Goal: Task Accomplishment & Management: Complete application form

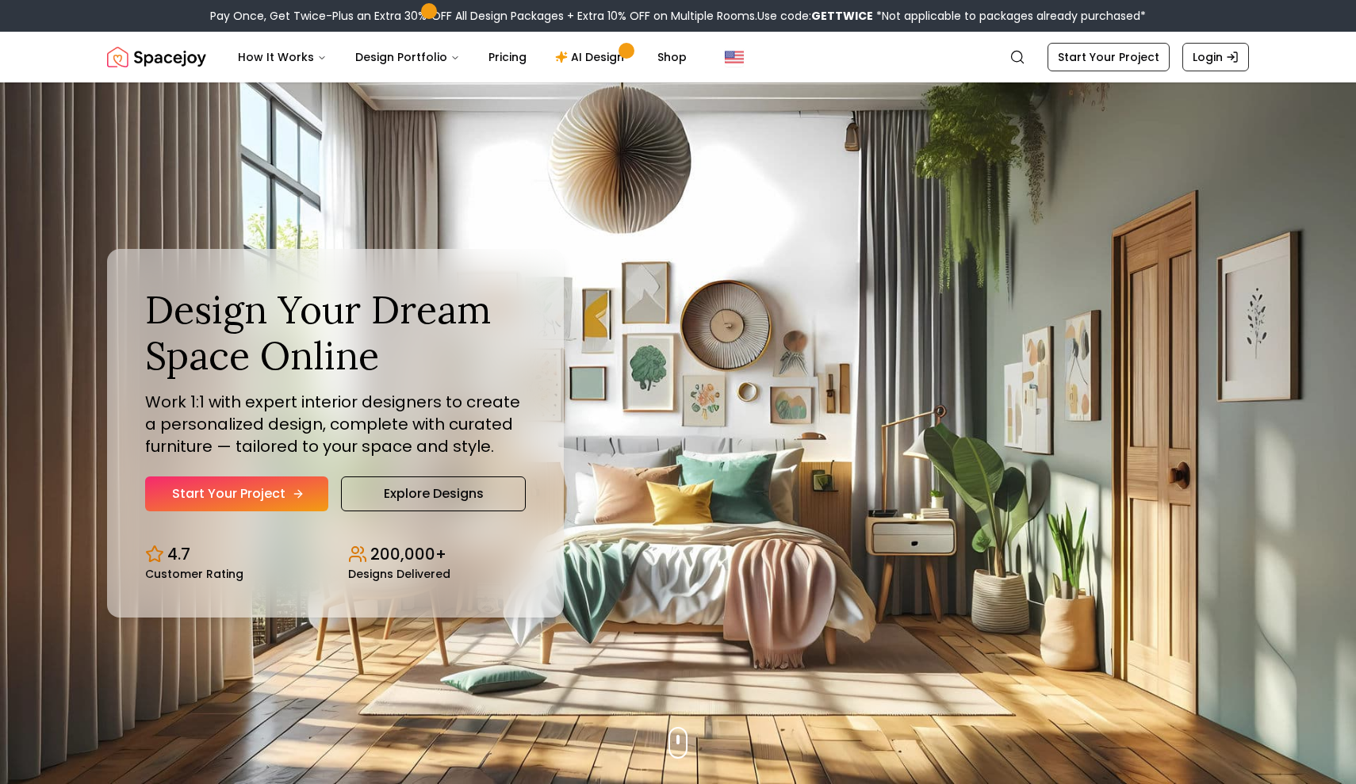
click at [288, 492] on link "Start Your Project" at bounding box center [236, 494] width 183 height 35
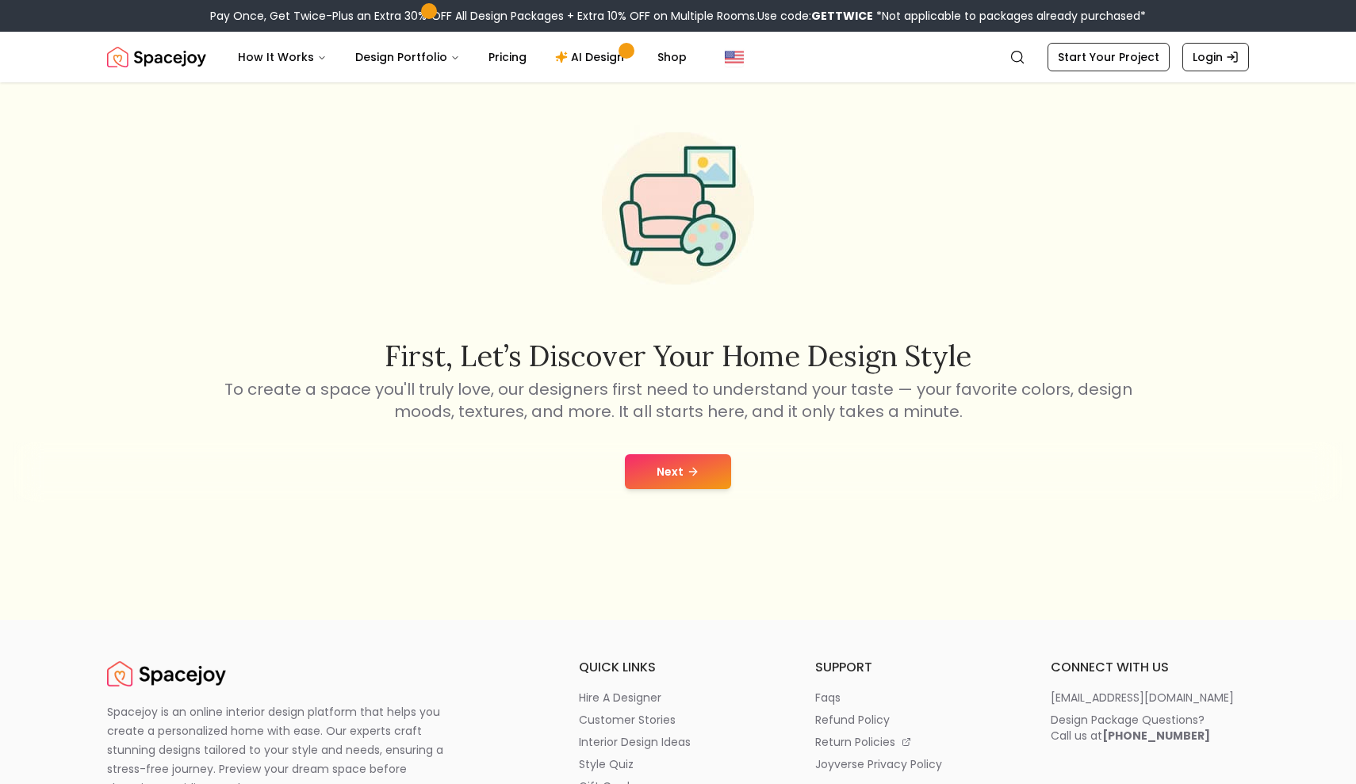
scroll to position [124, 0]
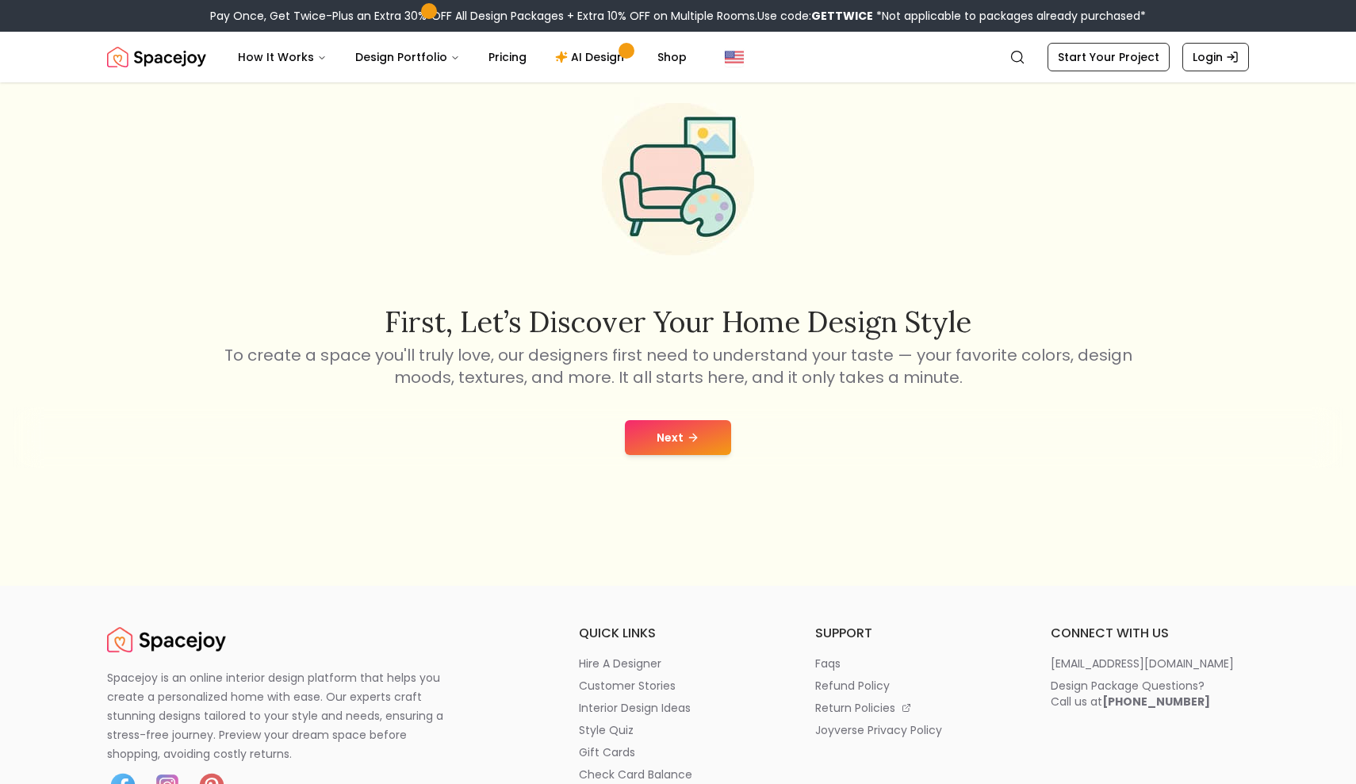
click at [660, 444] on button "Next" at bounding box center [678, 437] width 106 height 35
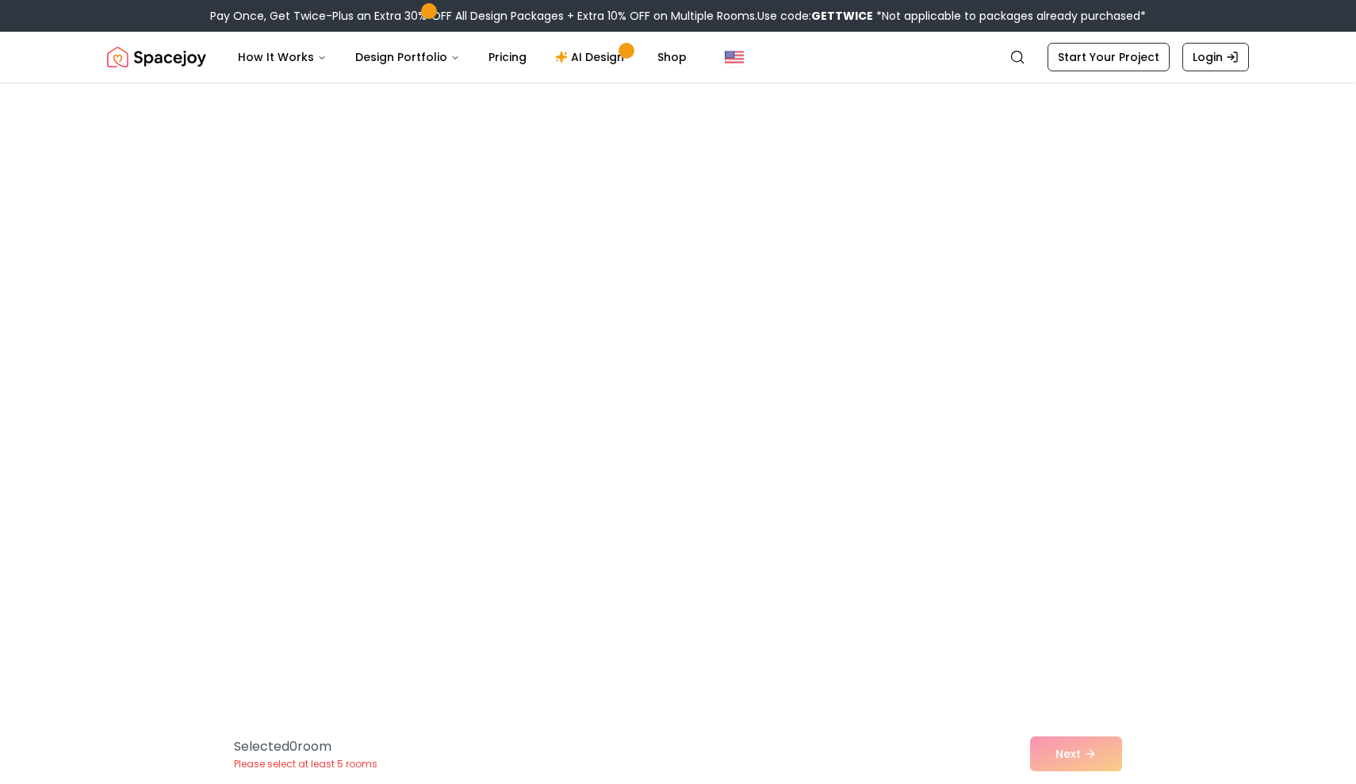
scroll to position [6255, 0]
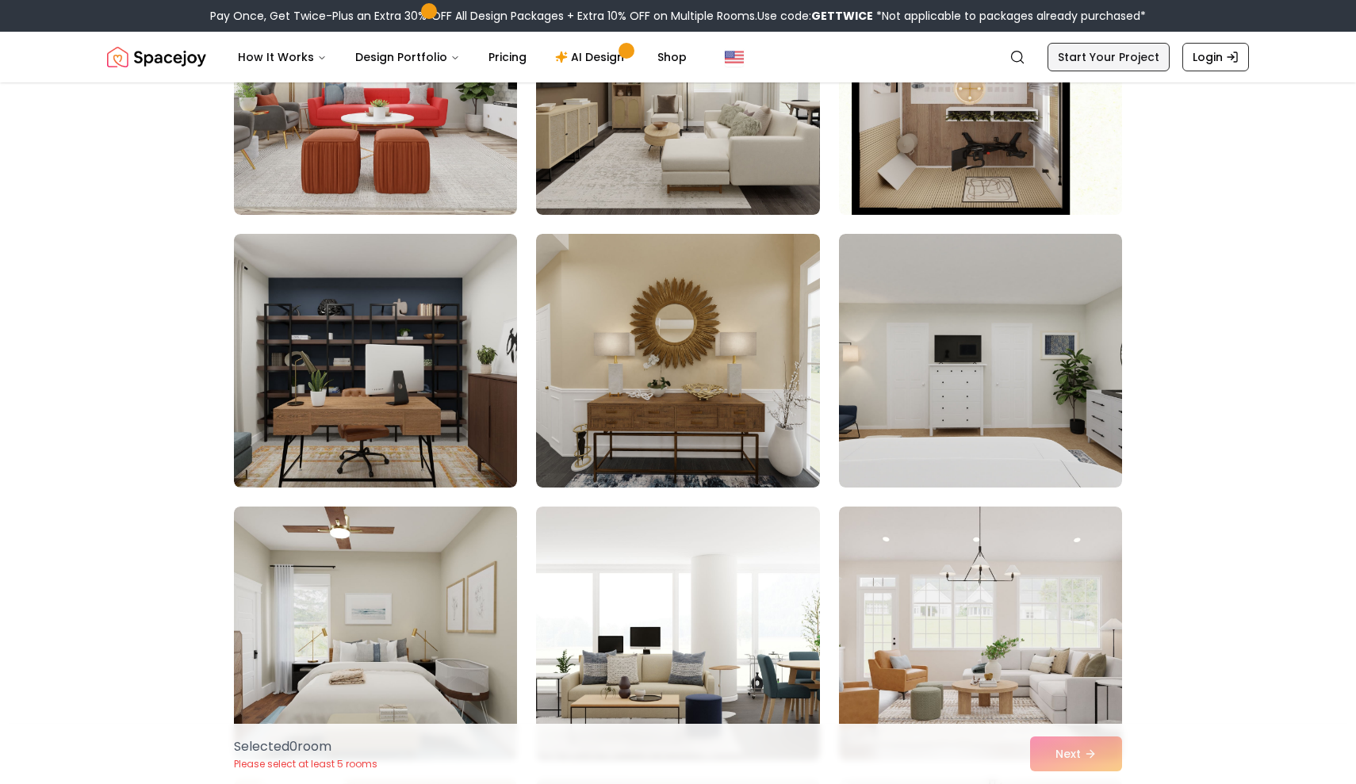
click at [1086, 60] on link "Start Your Project" at bounding box center [1108, 57] width 122 height 29
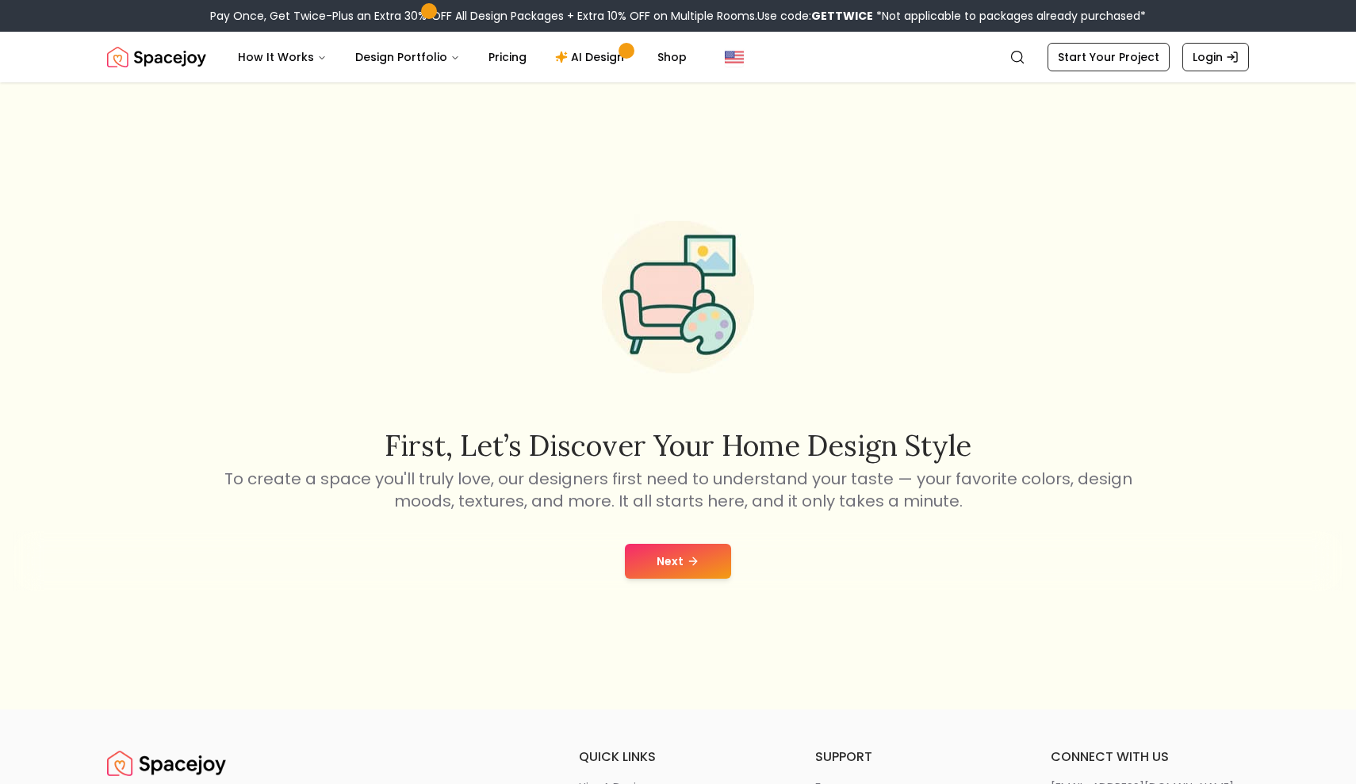
click at [700, 549] on button "Next" at bounding box center [678, 561] width 106 height 35
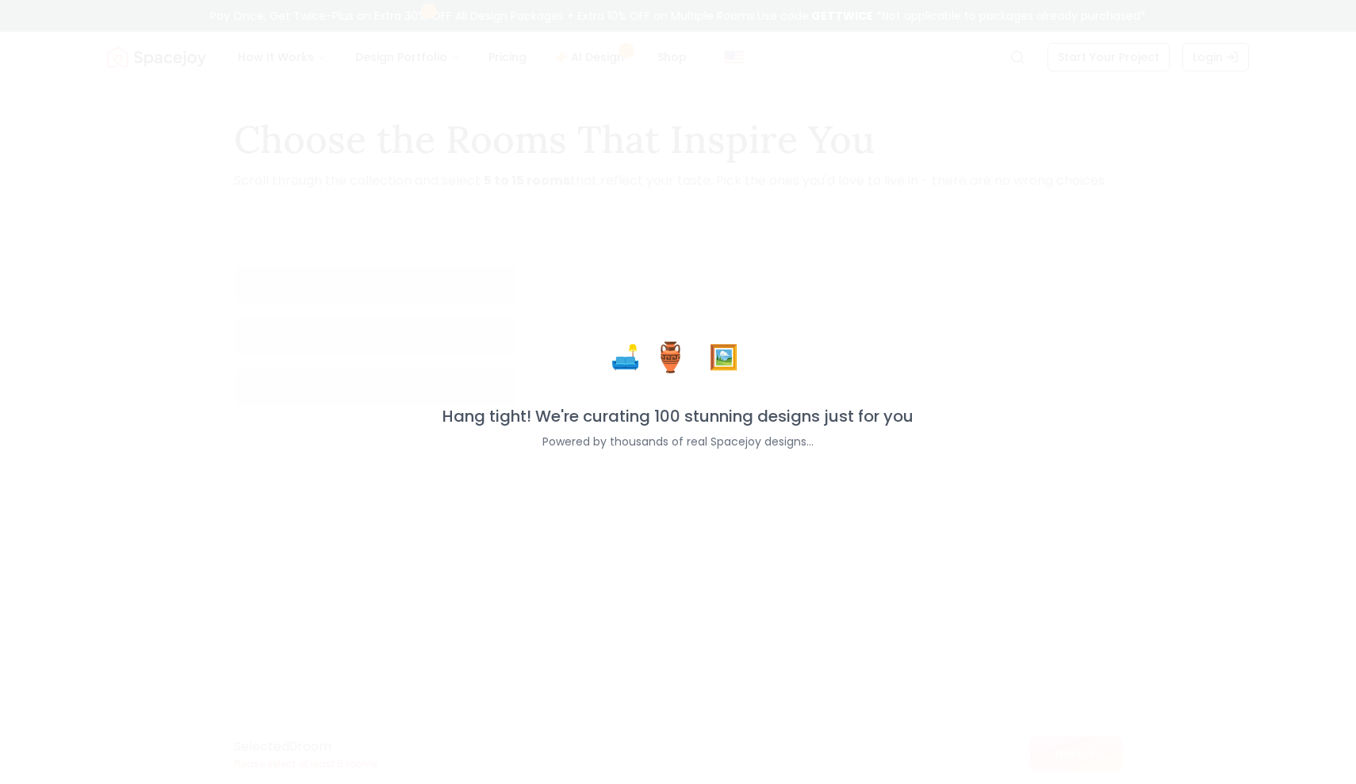
scroll to position [1245, 0]
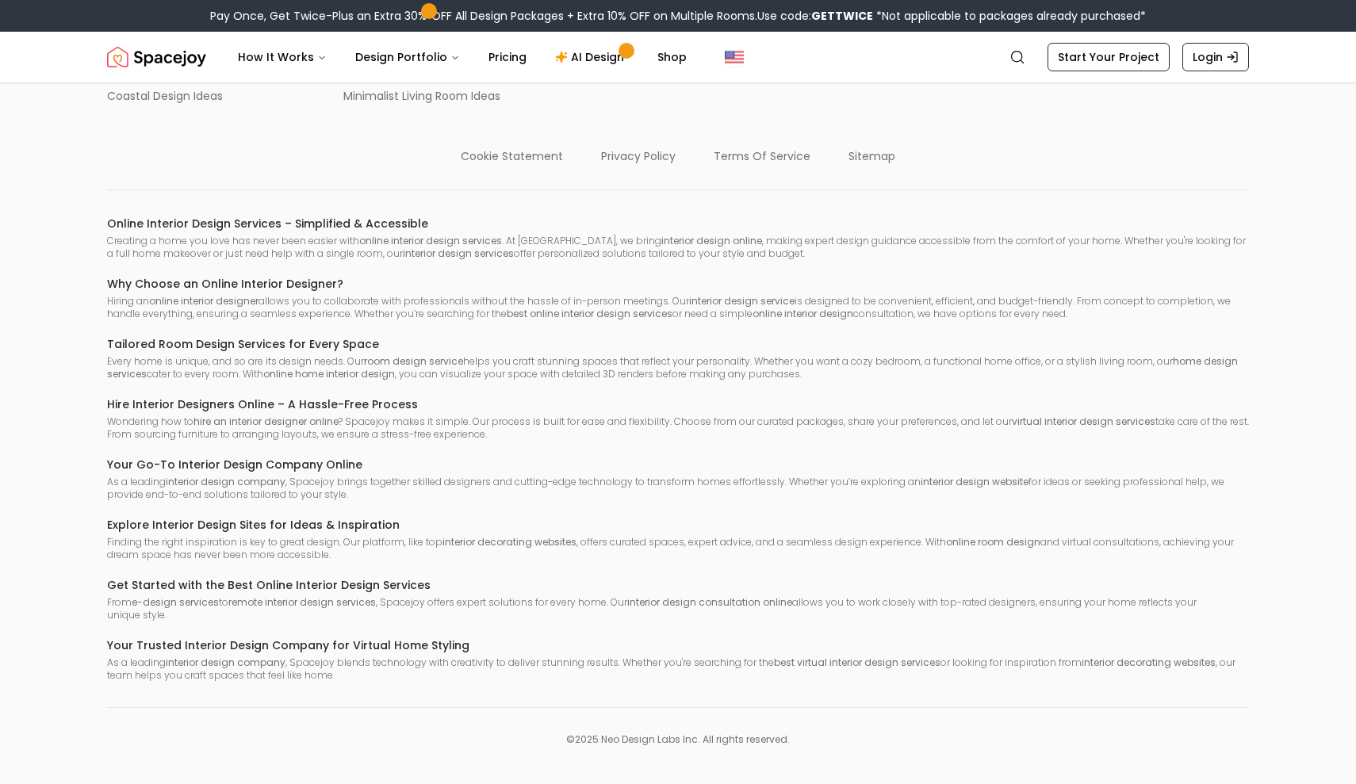
scroll to position [124, 0]
